Goal: Answer question/provide support

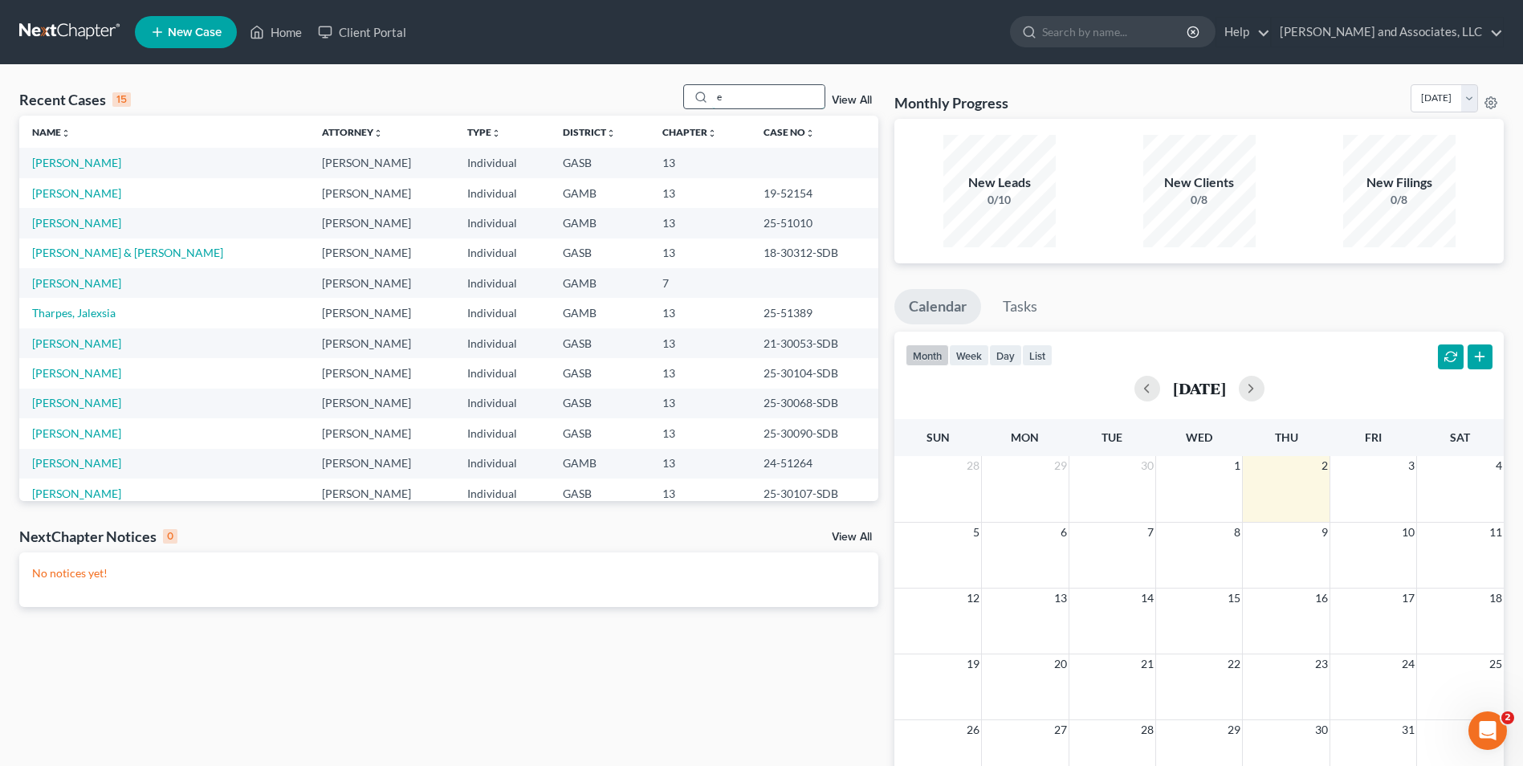
click at [760, 99] on input "e" at bounding box center [768, 96] width 112 height 23
type input "[PERSON_NAME]"
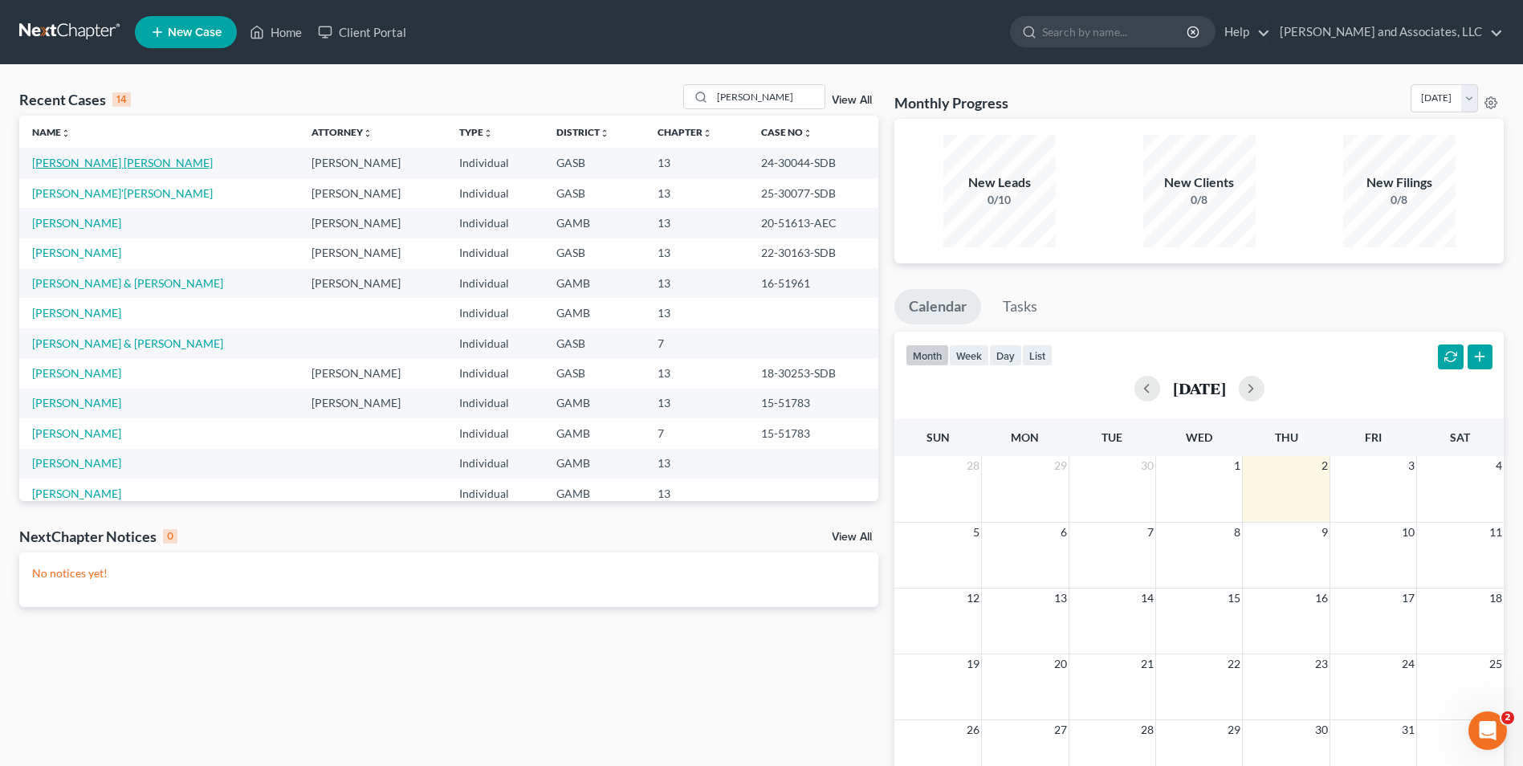
click at [55, 160] on link "[PERSON_NAME] [PERSON_NAME]" at bounding box center [122, 163] width 181 height 14
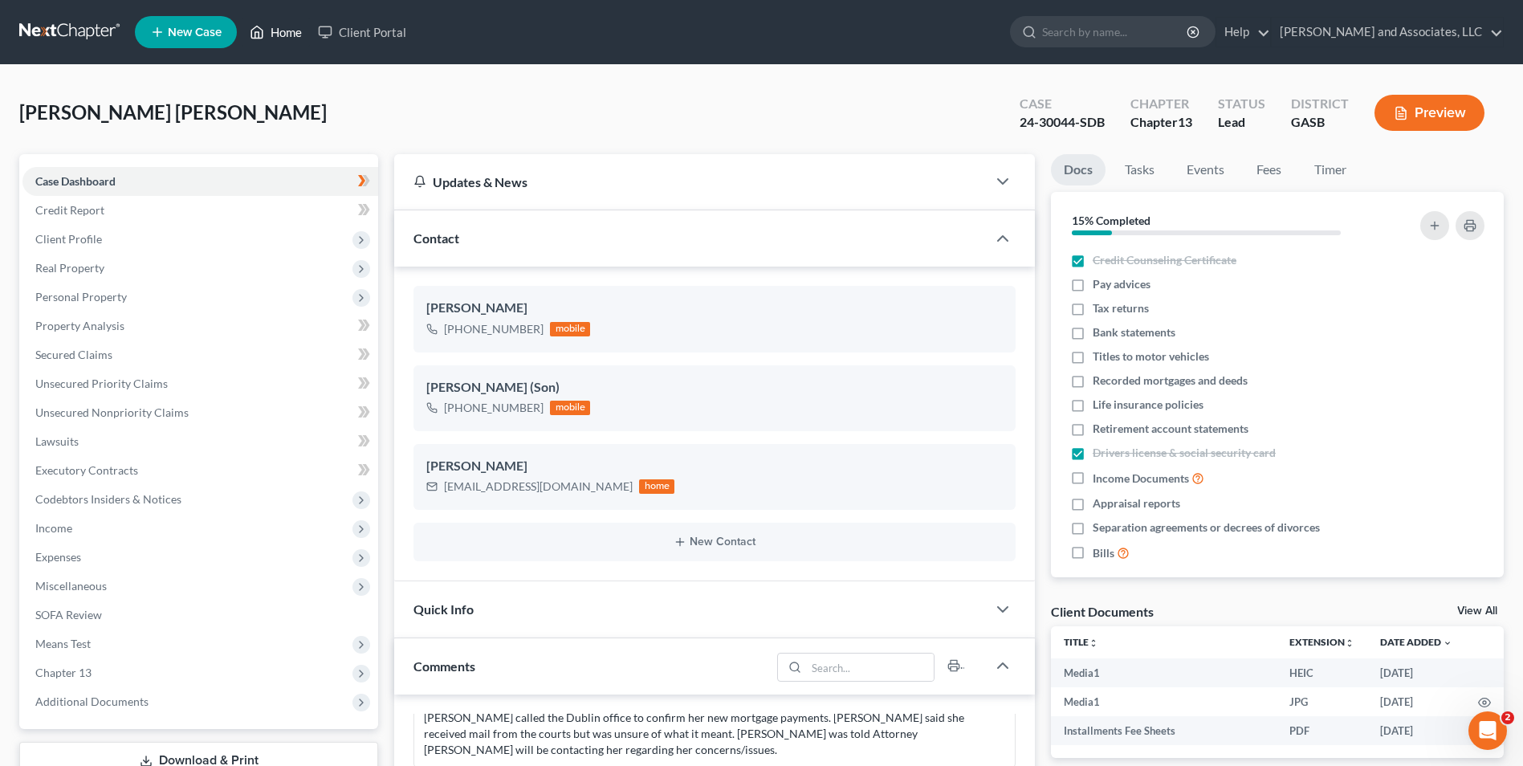
click at [290, 34] on link "Home" at bounding box center [276, 32] width 68 height 29
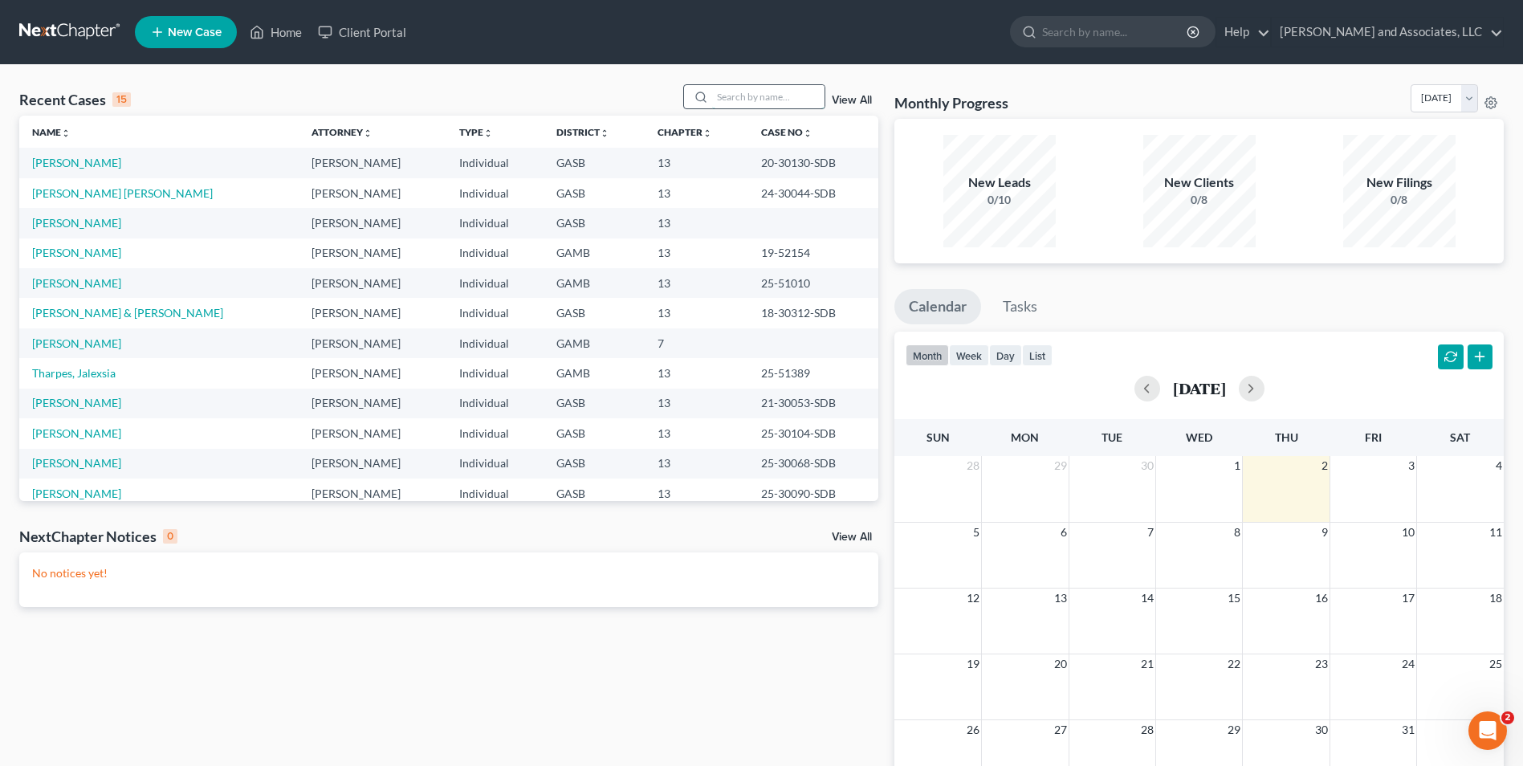
click at [749, 94] on input "search" at bounding box center [768, 96] width 112 height 23
type input "[PERSON_NAME]"
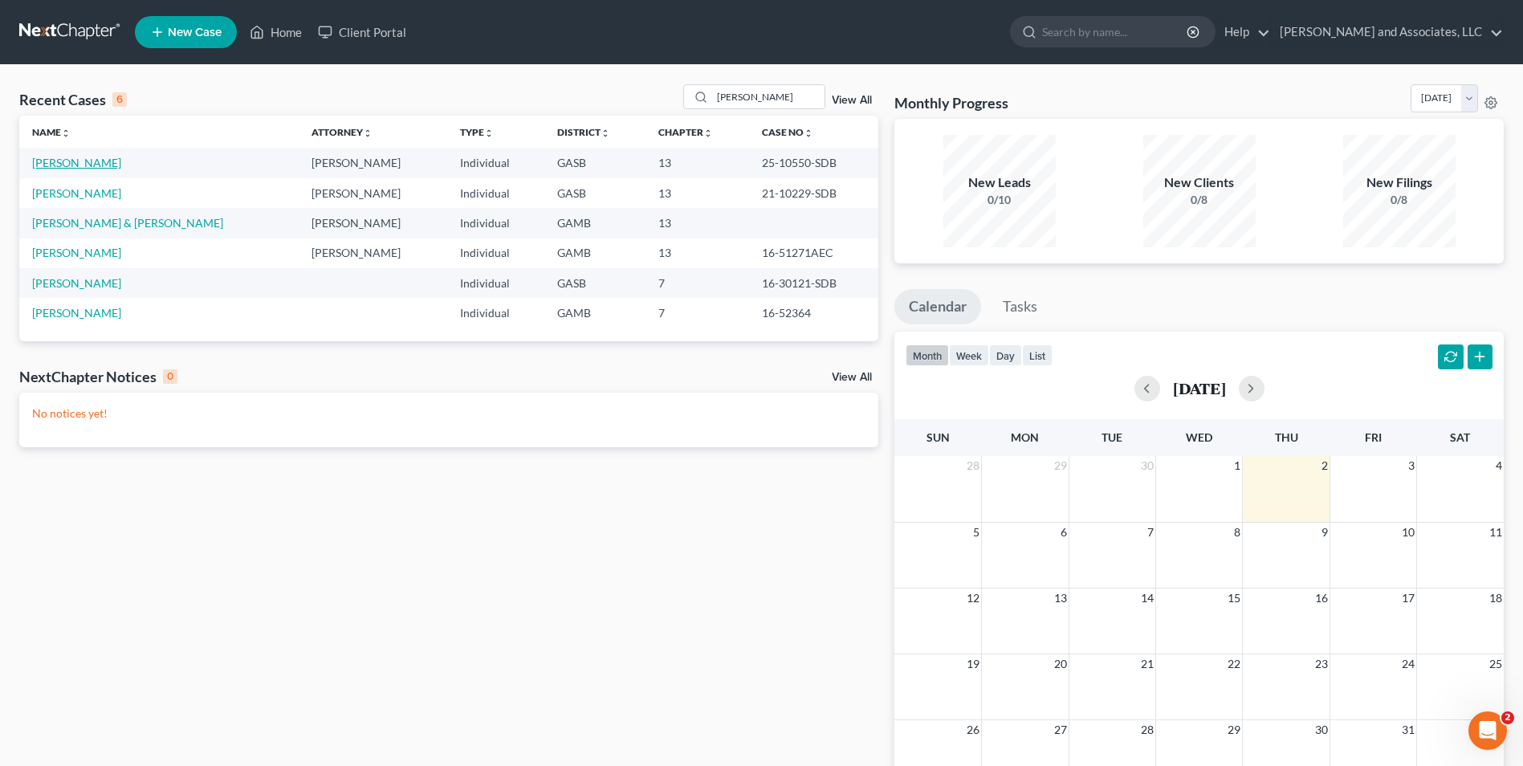
click at [77, 162] on link "[PERSON_NAME]" at bounding box center [76, 163] width 89 height 14
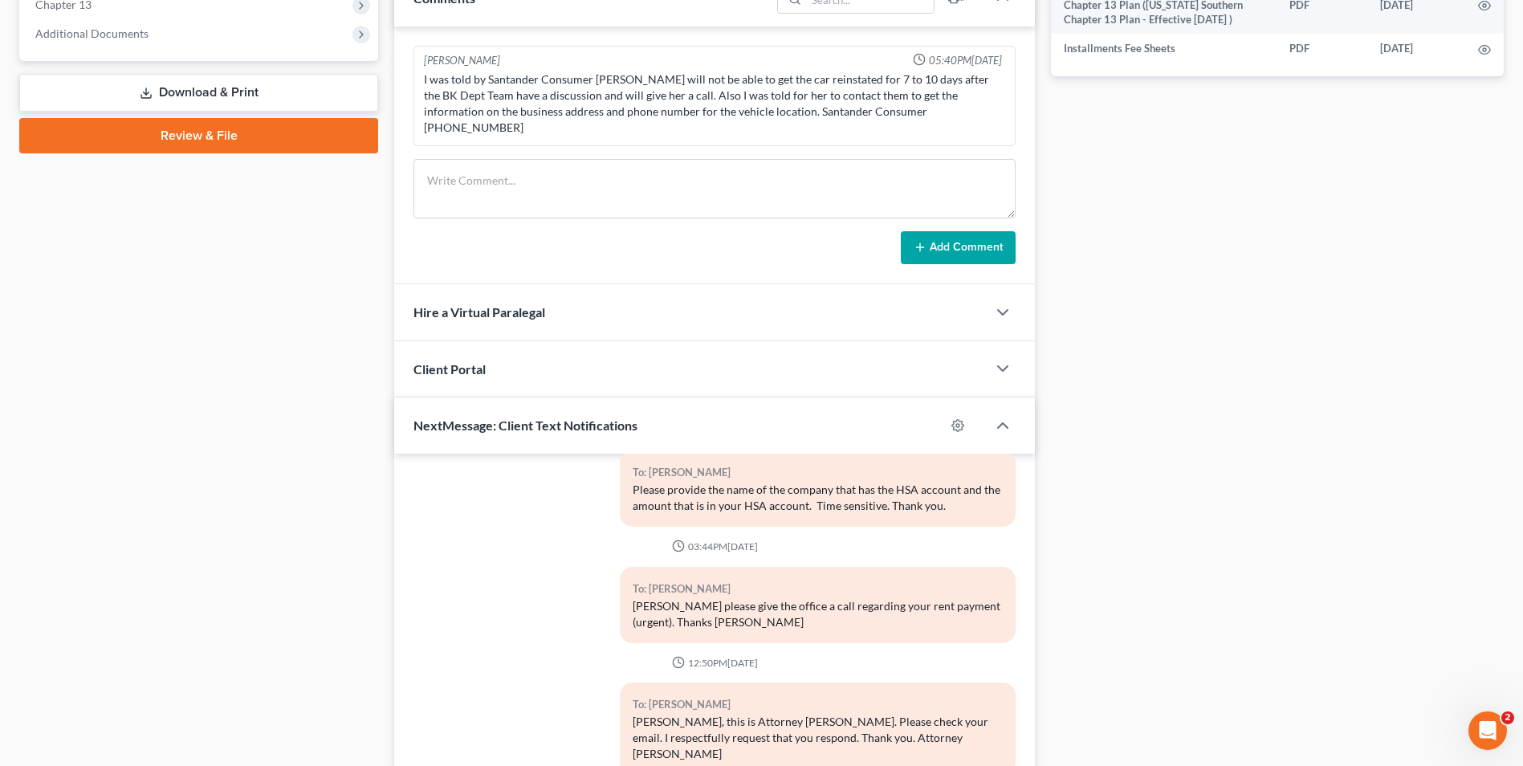
scroll to position [760, 0]
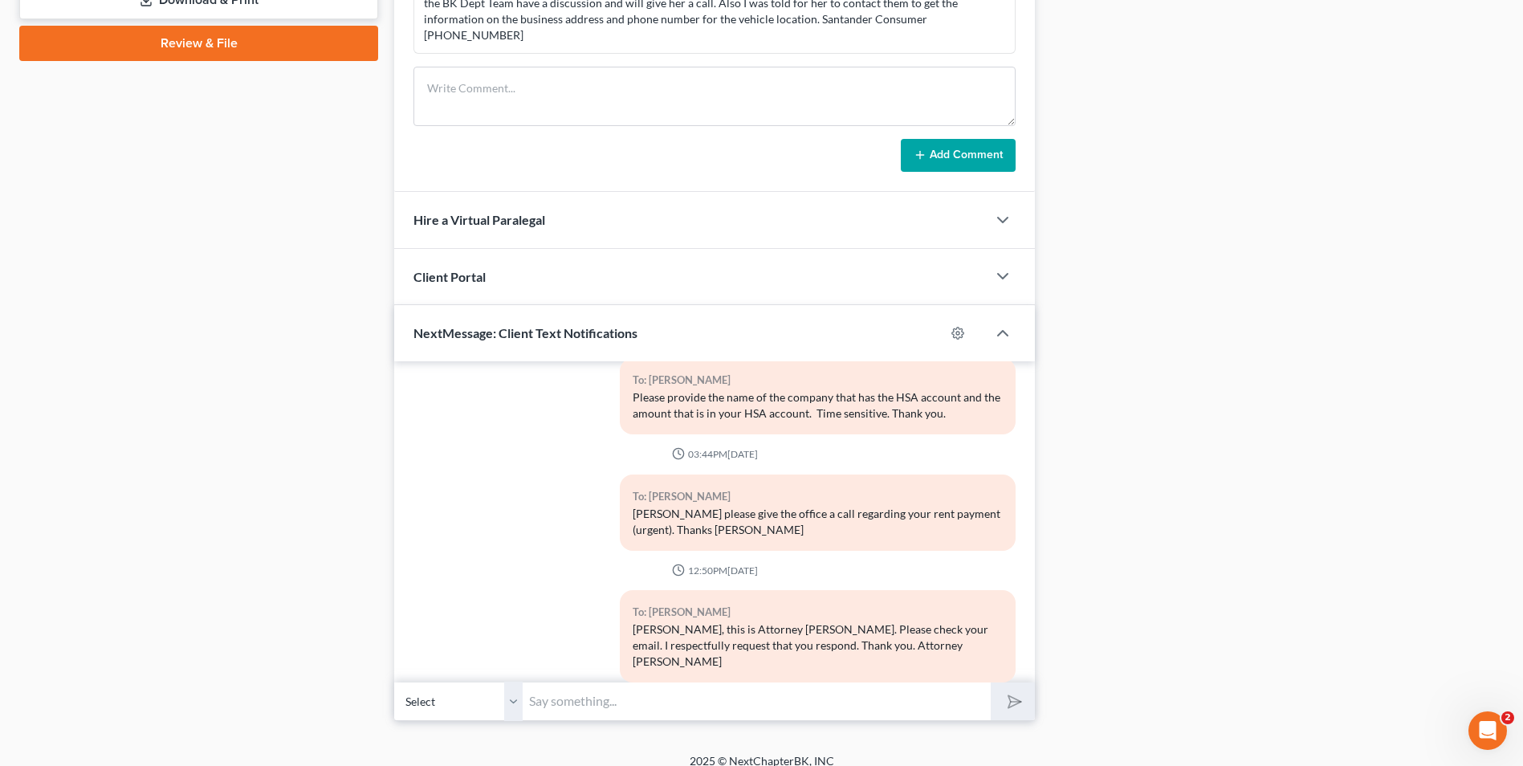
click at [654, 682] on input "text" at bounding box center [757, 701] width 468 height 39
type input "[PERSON_NAME], the Trustee's office does not reflect a payment has been made in…"
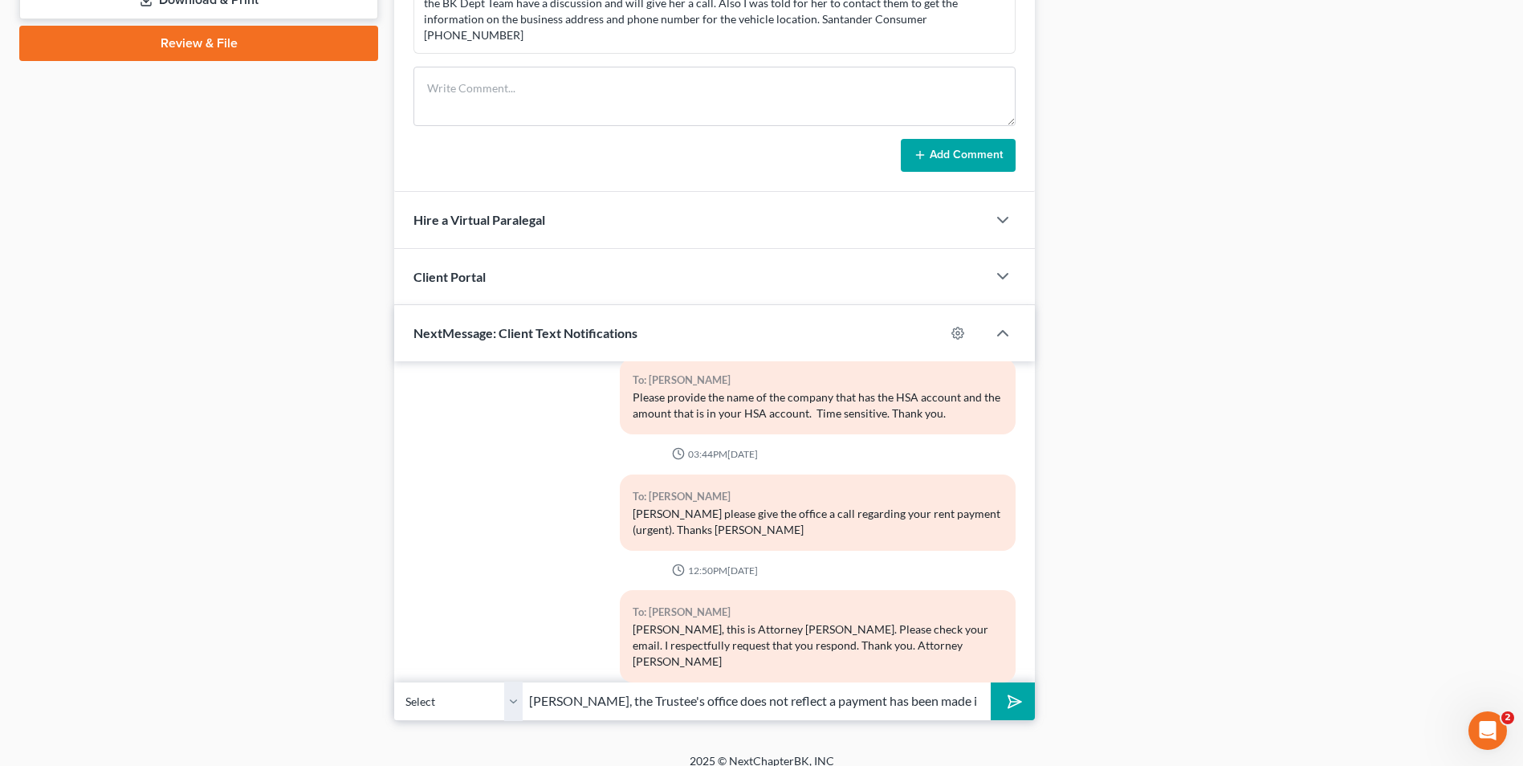
click at [1013, 691] on icon "submit" at bounding box center [1012, 702] width 22 height 22
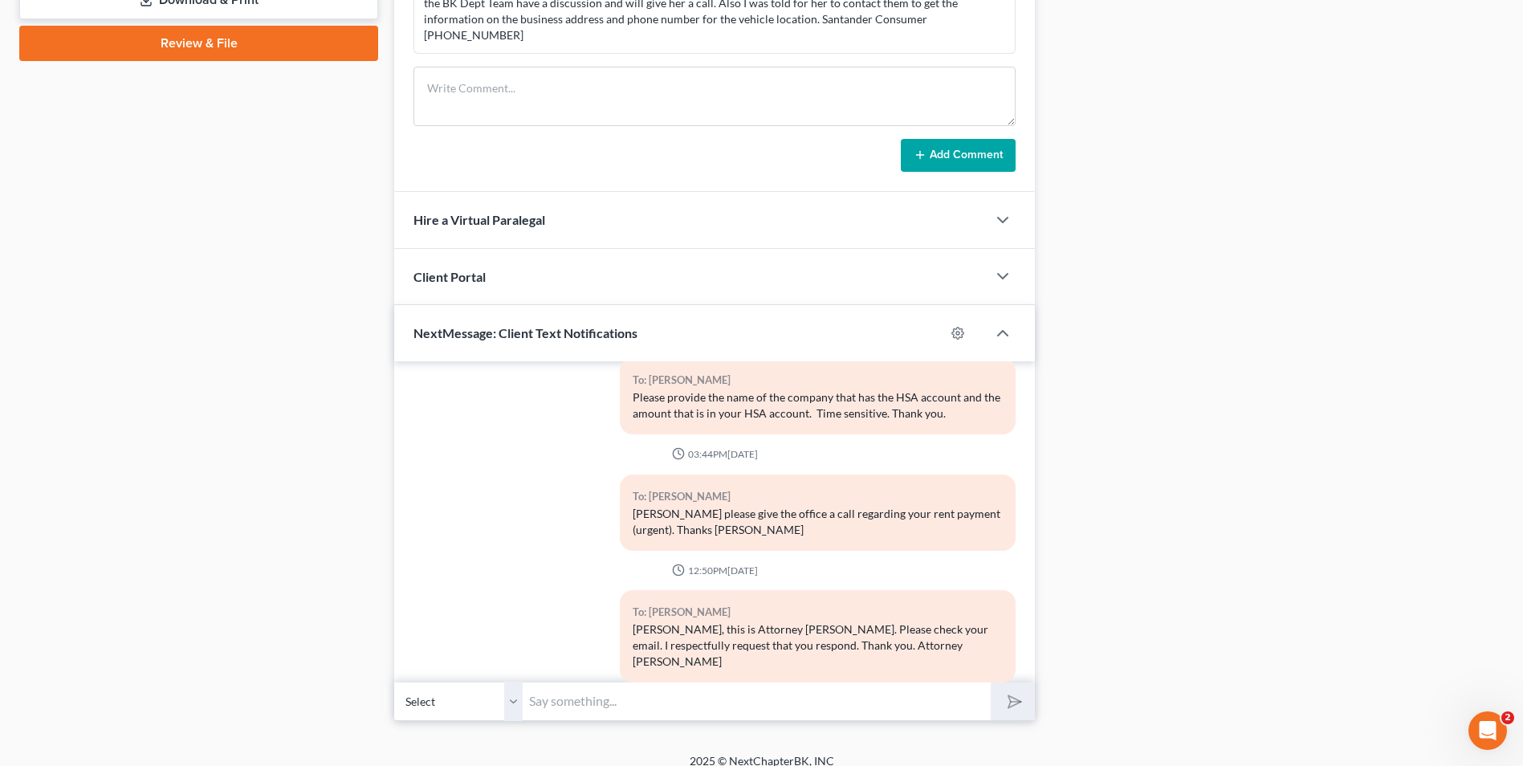
click at [699, 688] on input "text" at bounding box center [757, 701] width 468 height 39
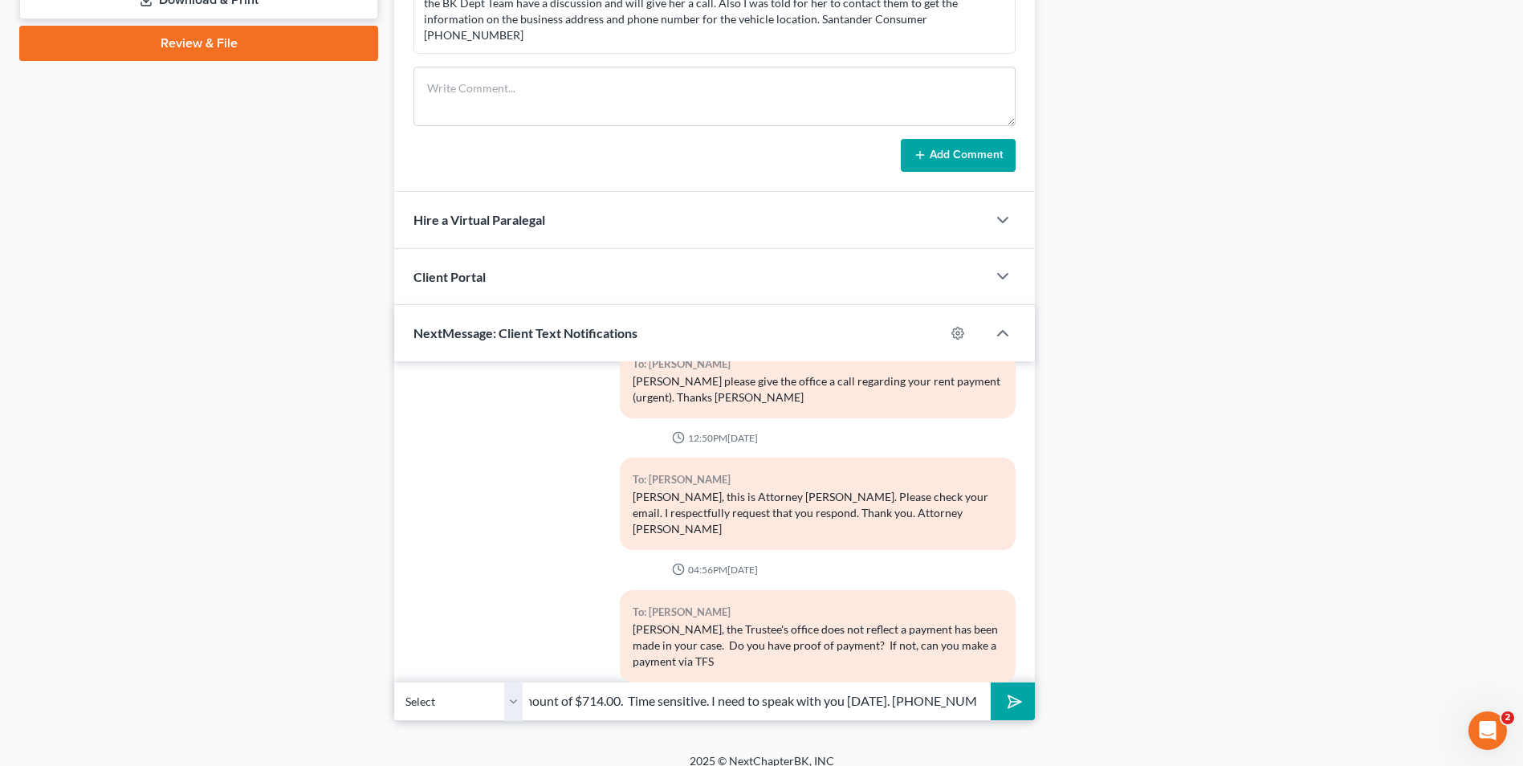
scroll to position [0, 197]
type input "Moneygram (fee is $8.99) in the amount of $714.00. Time sensitive. I need to sp…"
click at [1017, 696] on button "submit" at bounding box center [1013, 702] width 44 height 38
